Goal: Information Seeking & Learning: Learn about a topic

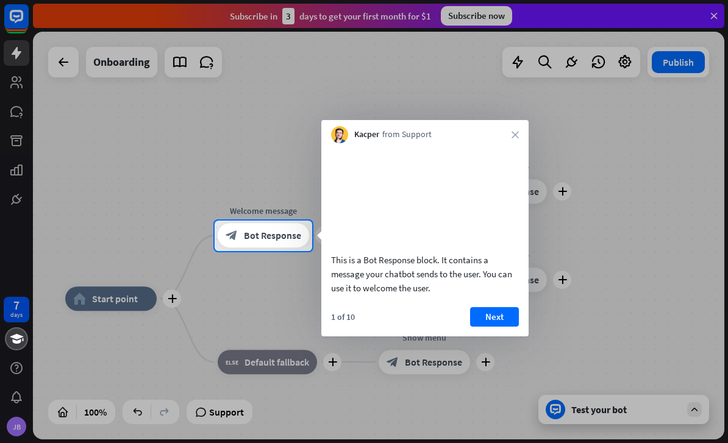
click at [492, 325] on button "Next" at bounding box center [494, 316] width 49 height 19
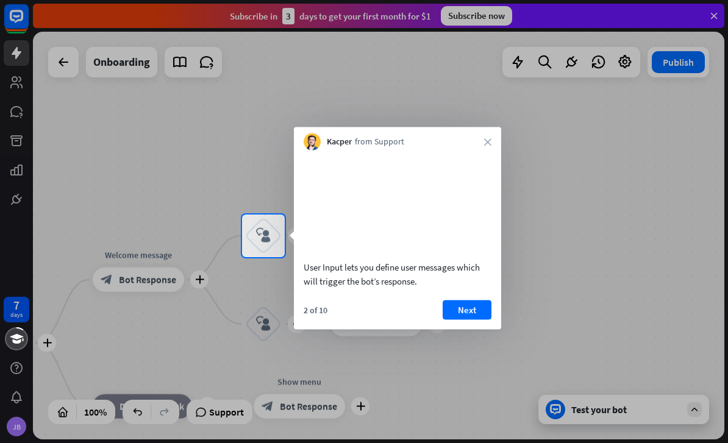
click at [473, 329] on div "2 of 10 Next" at bounding box center [397, 314] width 207 height 29
click at [464, 319] on button "Next" at bounding box center [466, 309] width 49 height 19
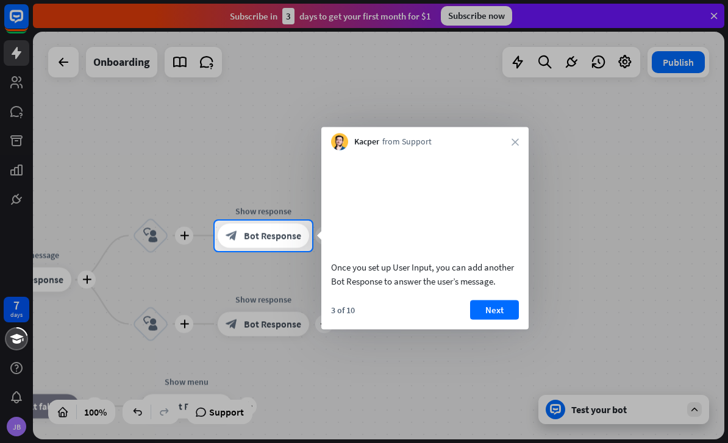
click at [506, 319] on button "Next" at bounding box center [494, 309] width 49 height 19
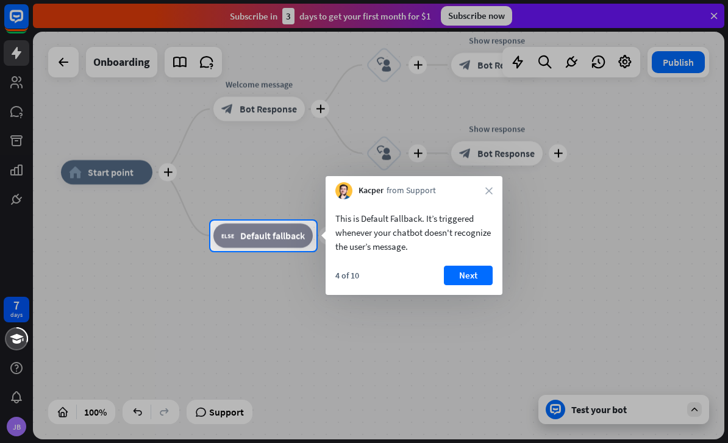
click at [476, 283] on button "Next" at bounding box center [468, 275] width 49 height 19
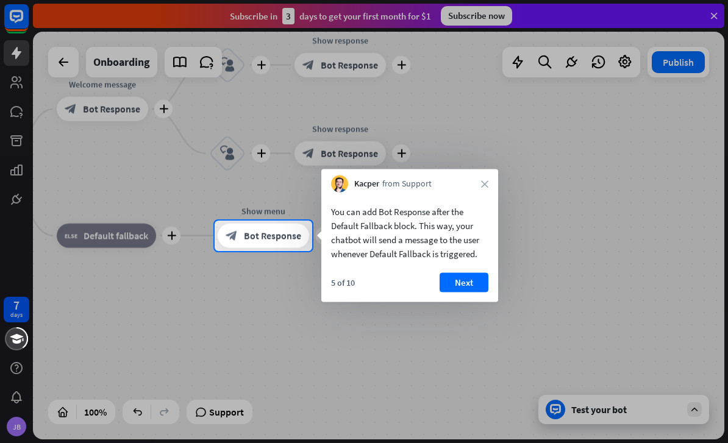
click at [467, 291] on button "Next" at bounding box center [463, 282] width 49 height 19
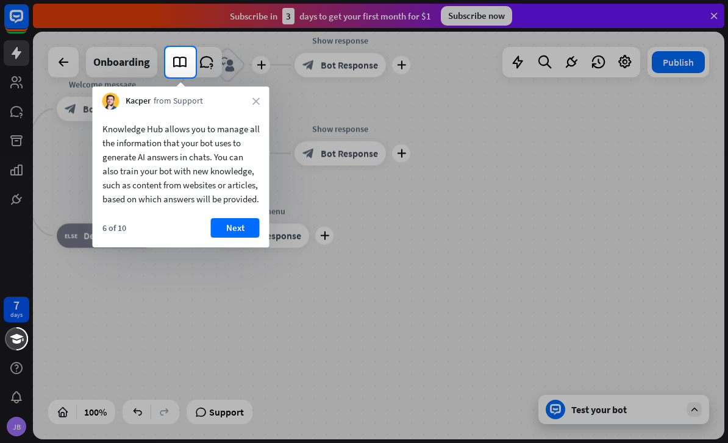
click at [242, 247] on div "6 of 10 Next" at bounding box center [181, 232] width 177 height 29
click at [250, 238] on button "Next" at bounding box center [235, 227] width 49 height 19
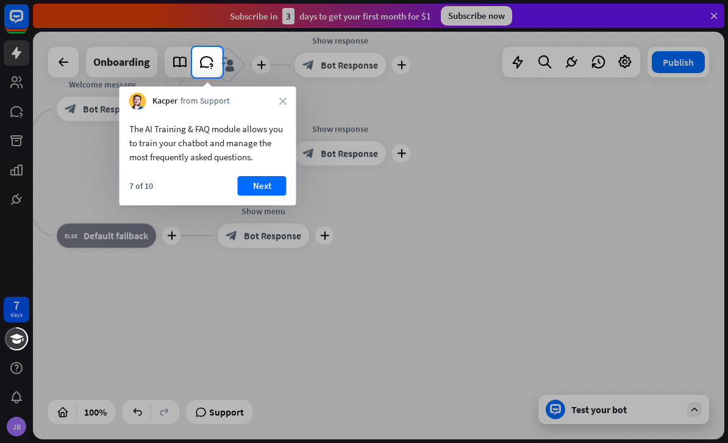
click at [253, 194] on button "Next" at bounding box center [262, 185] width 49 height 19
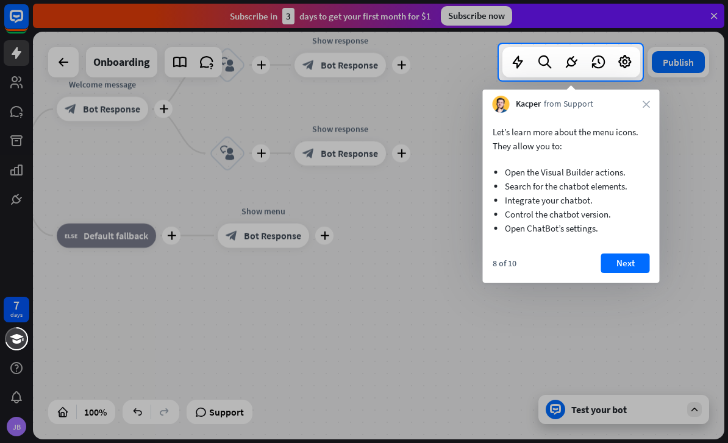
click at [615, 281] on div "8 of 10 Next" at bounding box center [571, 267] width 177 height 29
click at [627, 272] on button "Next" at bounding box center [625, 262] width 49 height 19
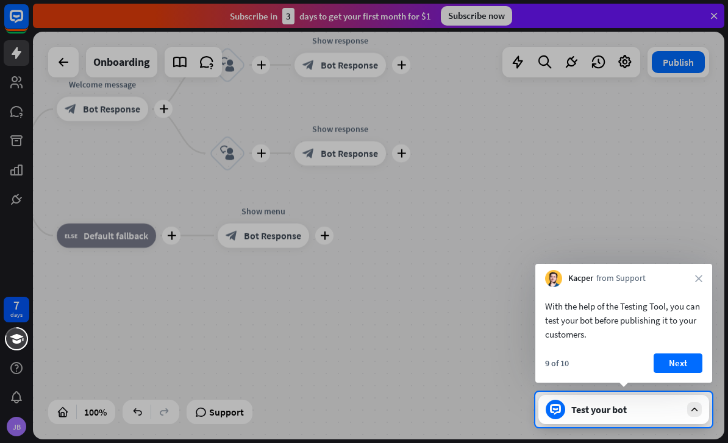
click at [695, 369] on button "Next" at bounding box center [677, 362] width 49 height 19
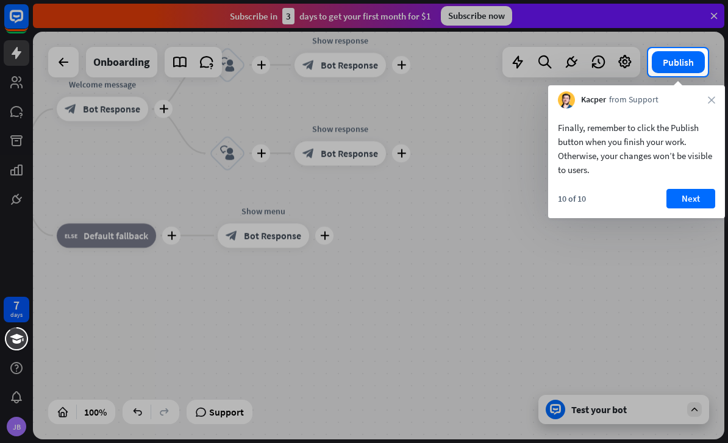
click at [667, 194] on button "Next" at bounding box center [690, 198] width 49 height 19
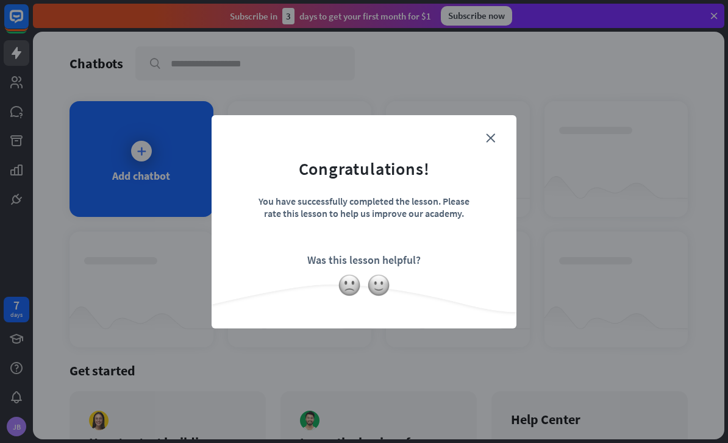
click at [383, 291] on img at bounding box center [378, 285] width 23 height 23
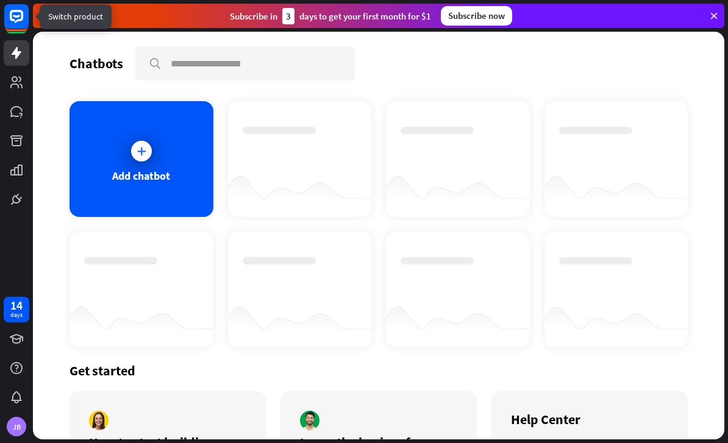
click at [11, 22] on rect at bounding box center [16, 16] width 24 height 24
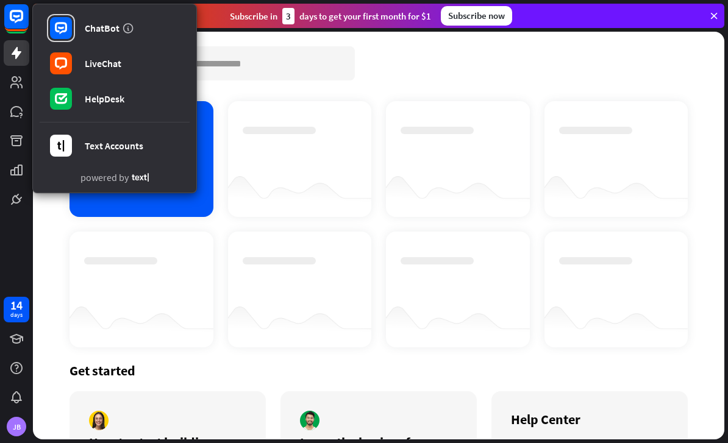
click at [12, 23] on rect at bounding box center [16, 16] width 24 height 24
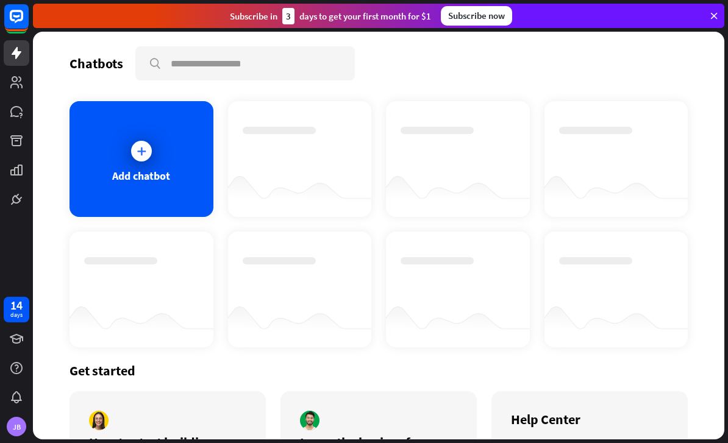
click at [140, 161] on div at bounding box center [141, 151] width 21 height 21
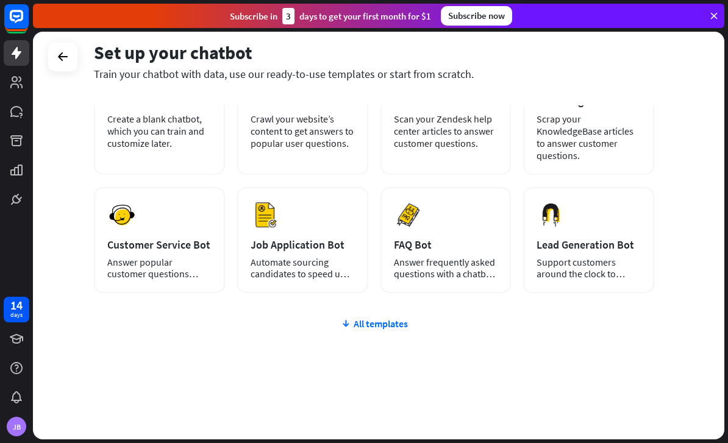
scroll to position [108, 0]
click at [397, 329] on div "All templates" at bounding box center [374, 323] width 560 height 12
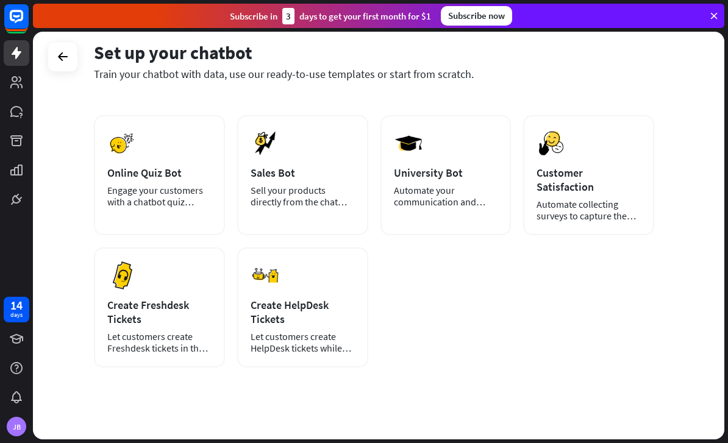
scroll to position [298, 0]
click at [491, 199] on div "Automate your communication and admission process." at bounding box center [446, 196] width 104 height 23
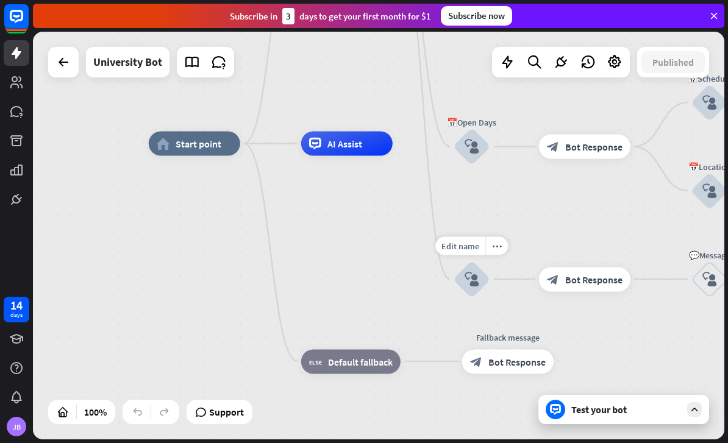
click at [62, 63] on icon at bounding box center [63, 62] width 15 height 15
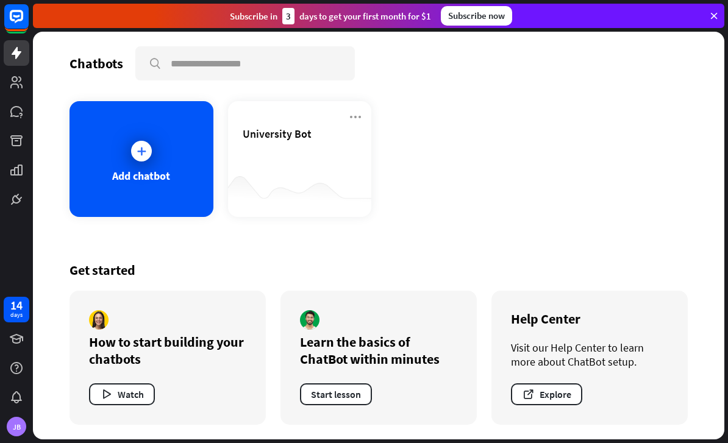
click at [7, 29] on rect at bounding box center [16, 16] width 24 height 24
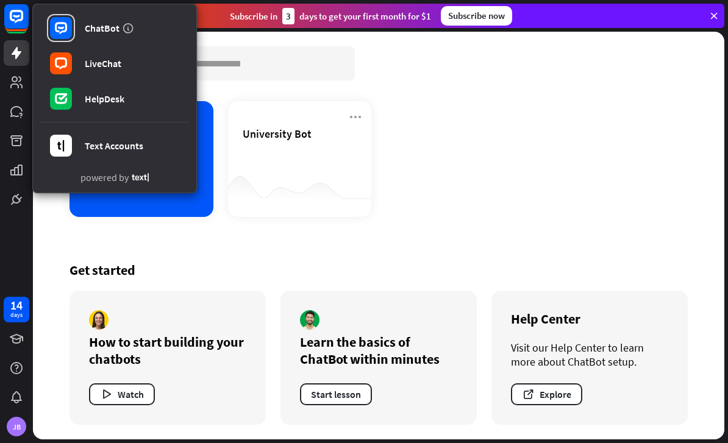
click at [154, 63] on link "LiveChat" at bounding box center [115, 63] width 150 height 34
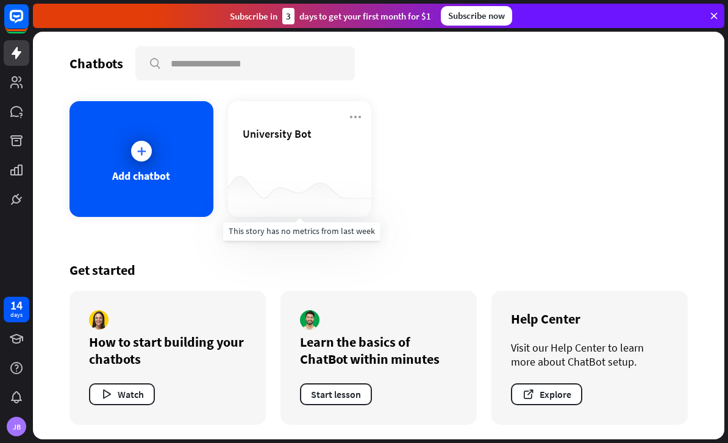
click at [298, 188] on div at bounding box center [300, 192] width 144 height 47
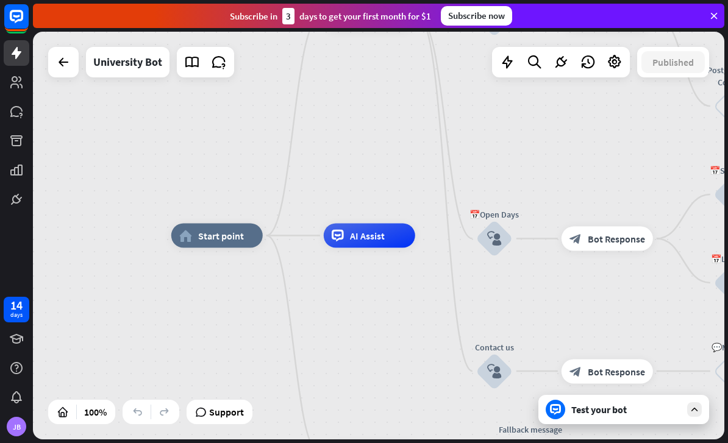
click at [71, 70] on div at bounding box center [63, 62] width 24 height 24
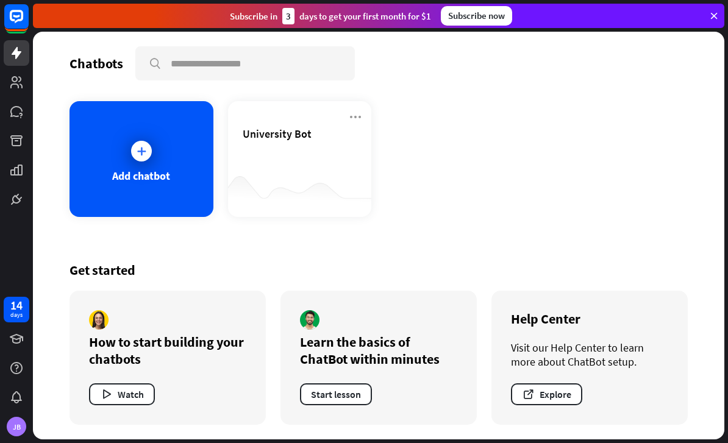
click at [350, 122] on icon at bounding box center [355, 117] width 15 height 15
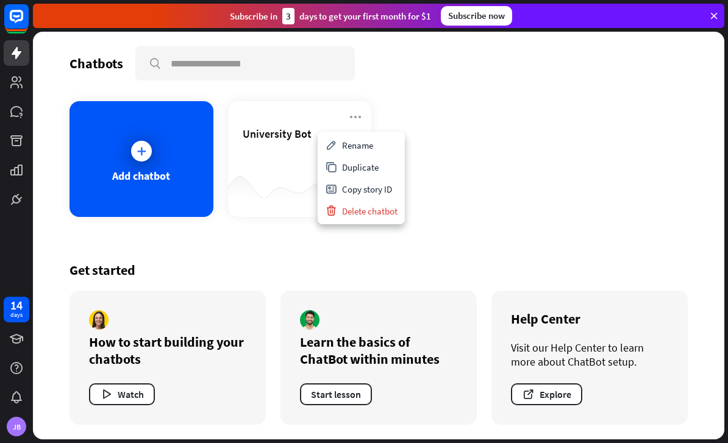
click at [483, 211] on div "Add chatbot University Bot" at bounding box center [378, 159] width 618 height 116
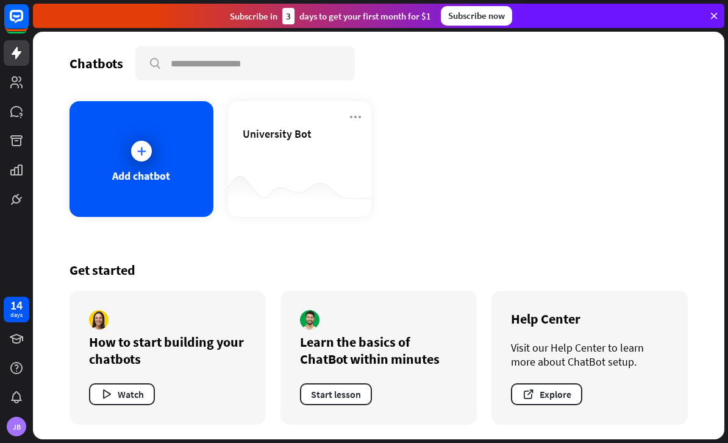
click at [156, 172] on div "Add chatbot" at bounding box center [141, 176] width 58 height 14
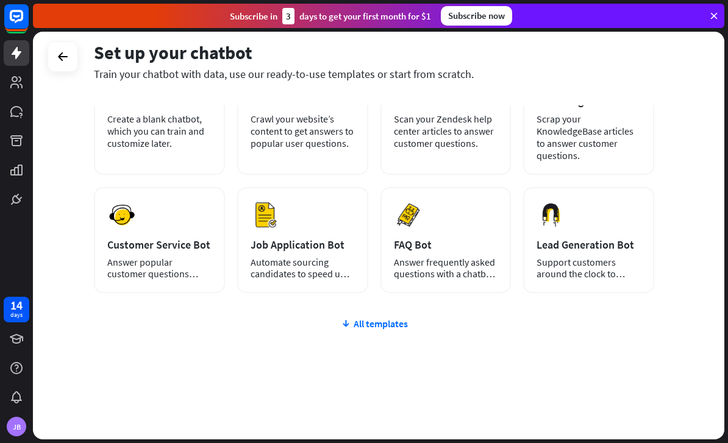
scroll to position [108, 0]
click at [381, 323] on div "All templates" at bounding box center [374, 323] width 560 height 12
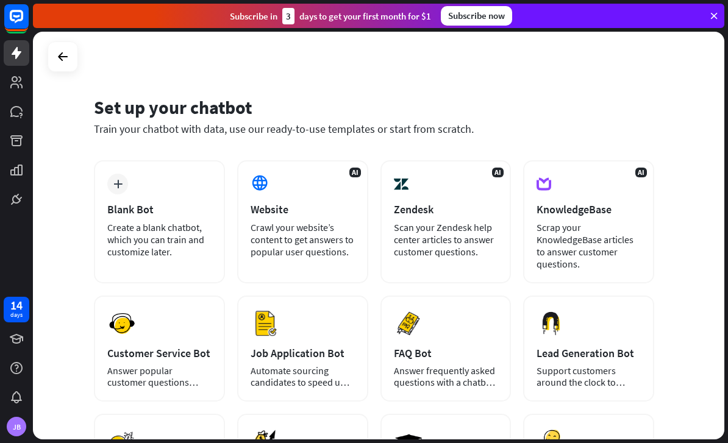
scroll to position [-2, 0]
click at [62, 60] on icon at bounding box center [62, 56] width 15 height 15
